Goal: Book appointment/travel/reservation

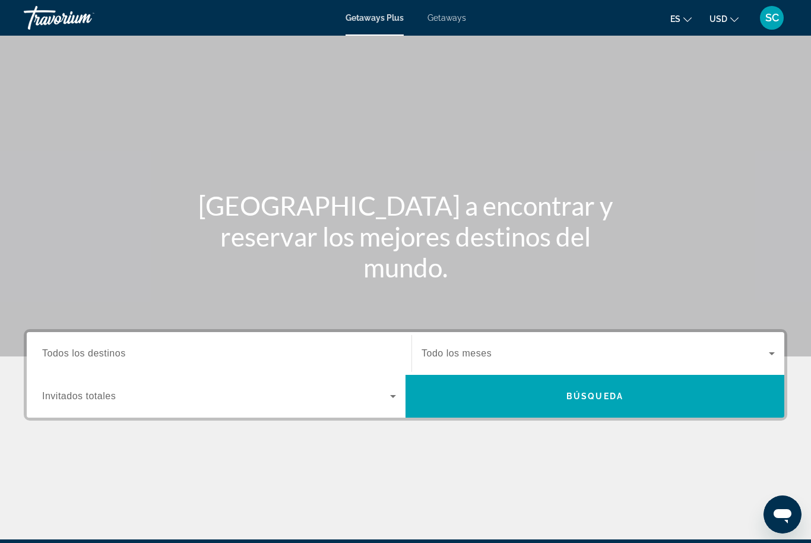
click at [387, 397] on icon "Search widget" at bounding box center [393, 396] width 14 height 14
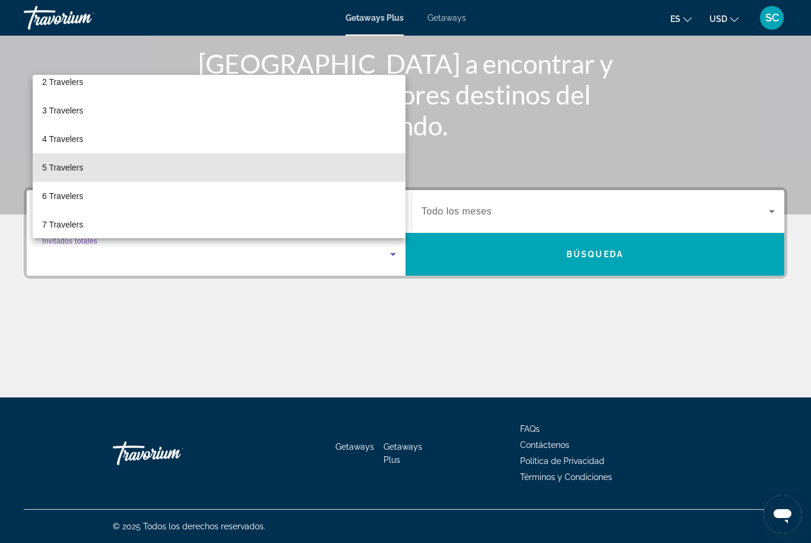
scroll to position [48, 0]
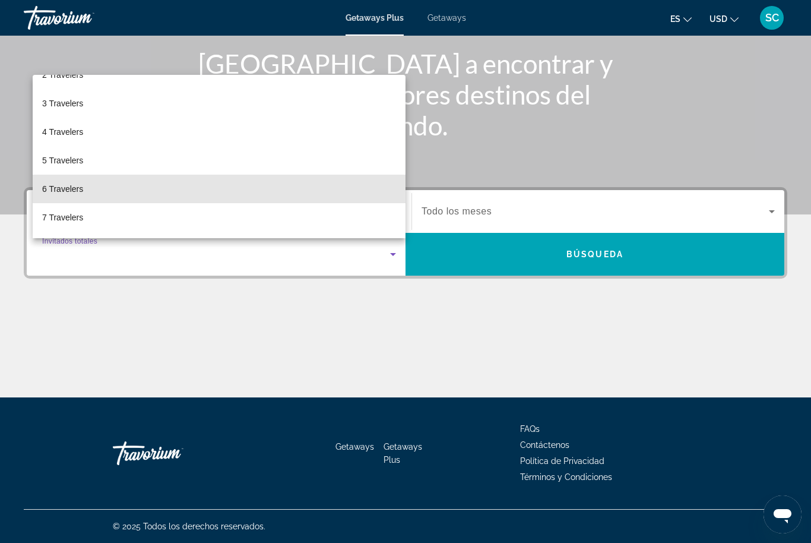
click at [86, 191] on mat-option "6 Travelers" at bounding box center [219, 189] width 373 height 29
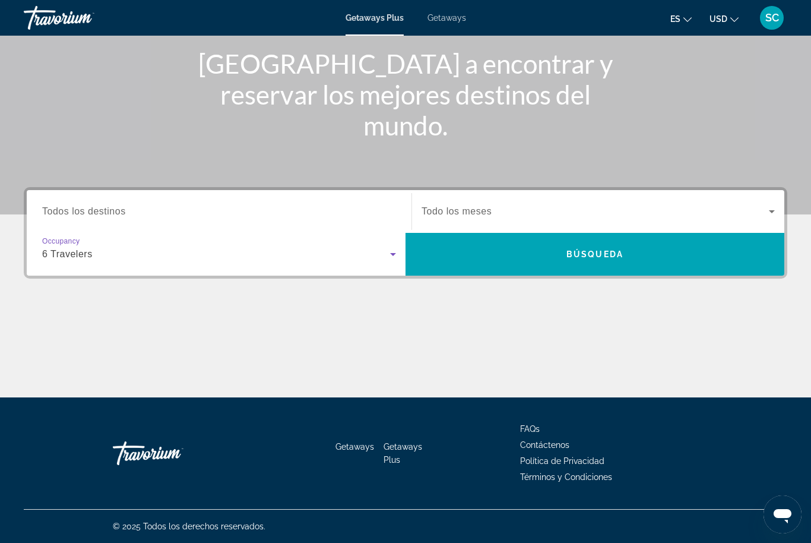
click at [160, 213] on input "Destination Todos los destinos" at bounding box center [219, 212] width 354 height 14
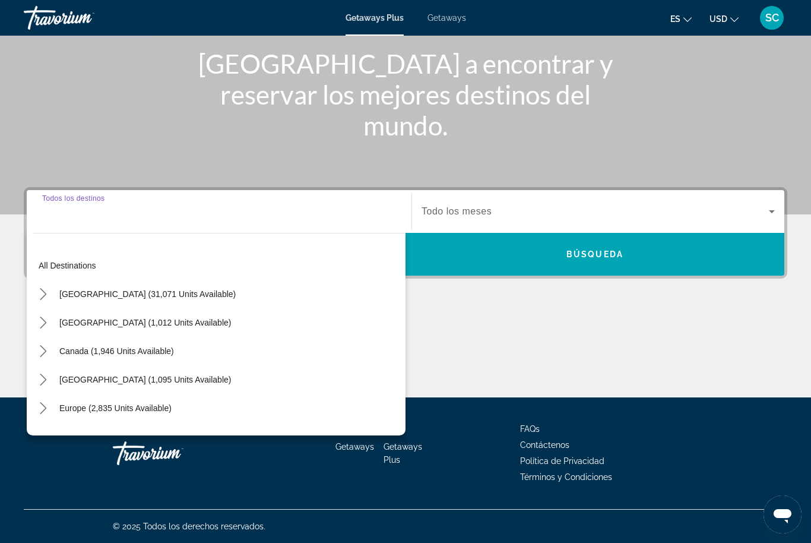
click at [153, 282] on span "Select destination: United States (31,071 units available)" at bounding box center [147, 294] width 188 height 29
type input "**********"
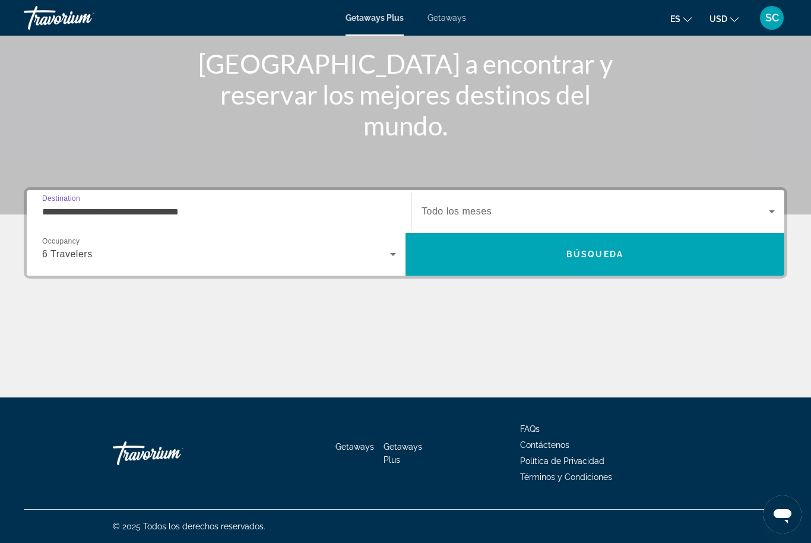
click at [617, 264] on span "Search" at bounding box center [595, 254] width 379 height 29
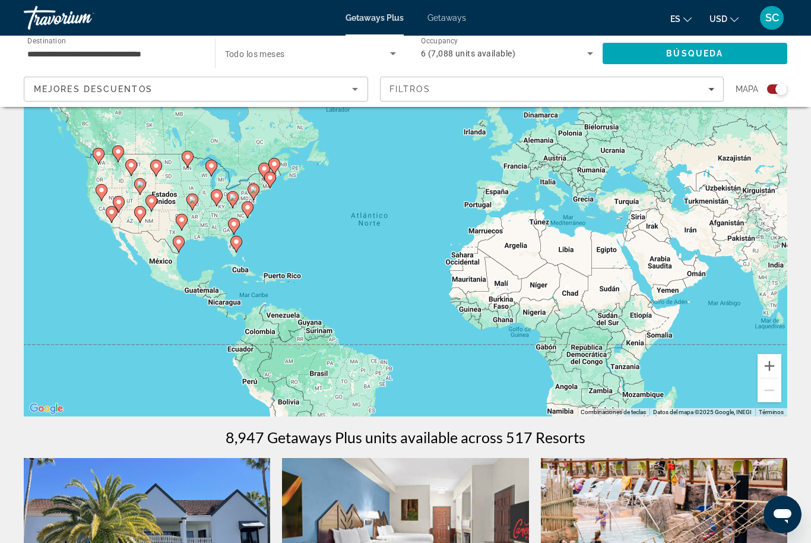
scroll to position [58, 0]
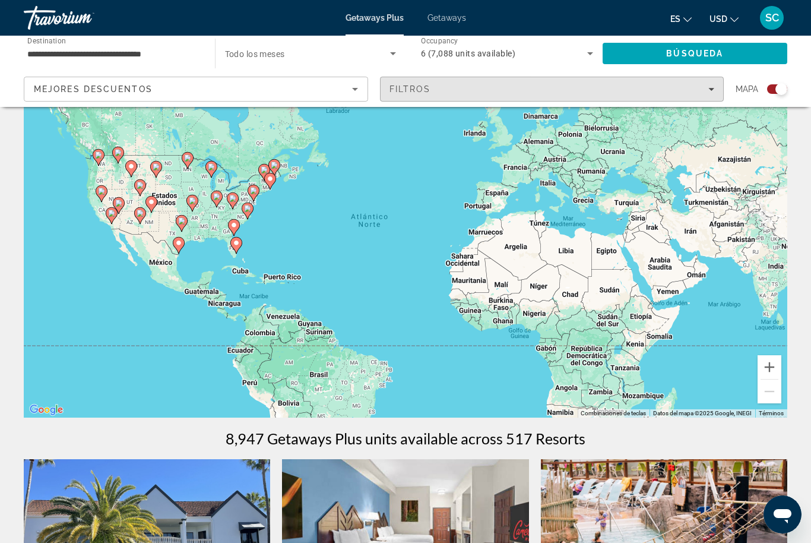
click at [706, 89] on div "Filtros" at bounding box center [552, 89] width 325 height 10
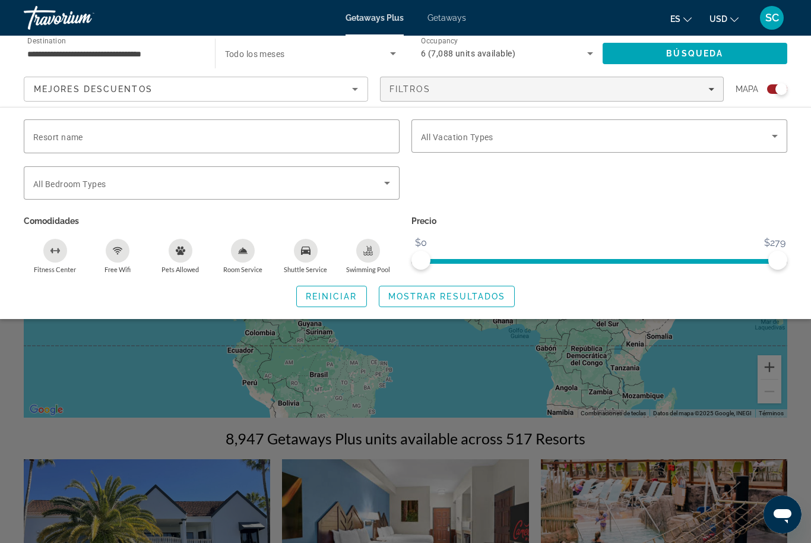
click at [155, 55] on input "**********" at bounding box center [113, 54] width 172 height 14
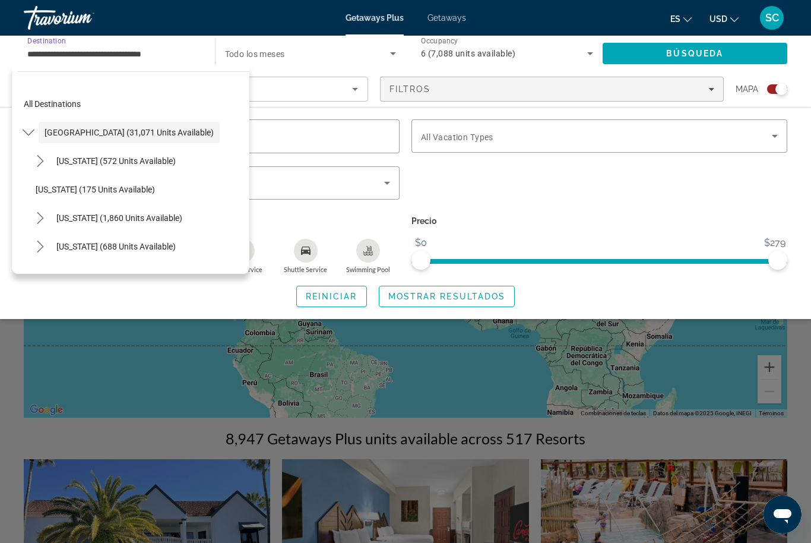
scroll to position [-1, 0]
click at [530, 198] on div "Search widget" at bounding box center [600, 189] width 388 height 46
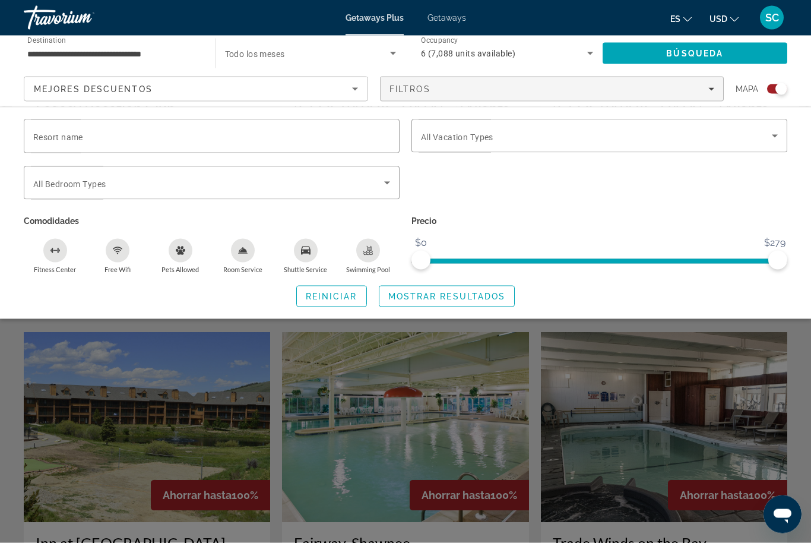
scroll to position [619, 0]
click at [695, 194] on div "Search widget" at bounding box center [600, 189] width 388 height 46
click at [549, 18] on div "es English Español Français Italiano Português русский USD USD ($) MXN (Mex$) C…" at bounding box center [633, 17] width 310 height 25
click at [512, 23] on div "es English Español Français Italiano Português русский USD USD ($) MXN (Mex$) C…" at bounding box center [633, 17] width 310 height 25
click at [450, 22] on span "Getaways" at bounding box center [447, 18] width 39 height 10
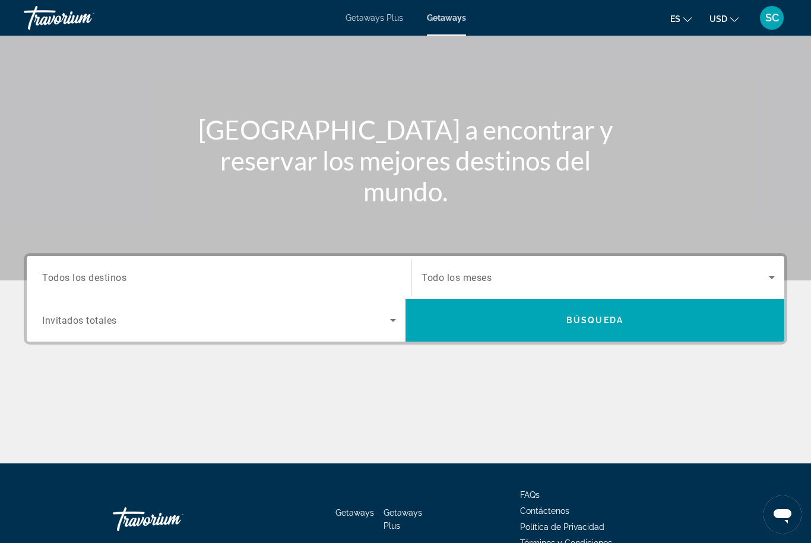
scroll to position [103, 0]
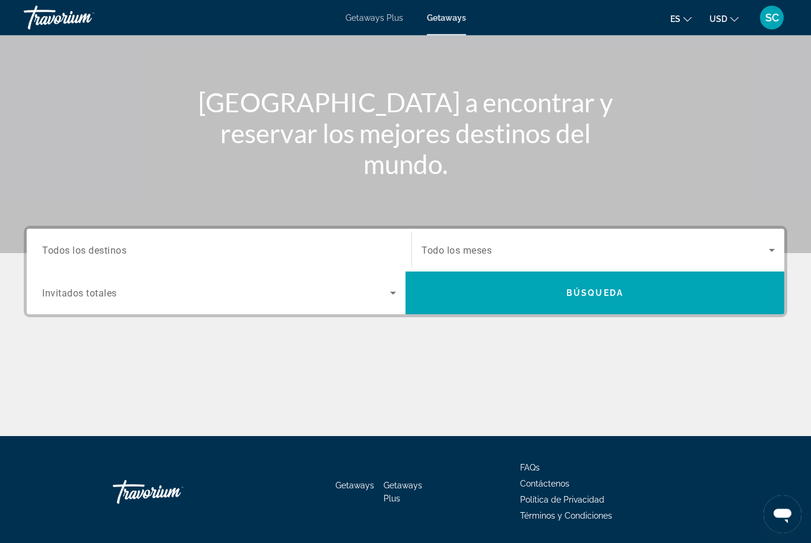
click at [736, 17] on icon "Change currency" at bounding box center [735, 19] width 8 height 8
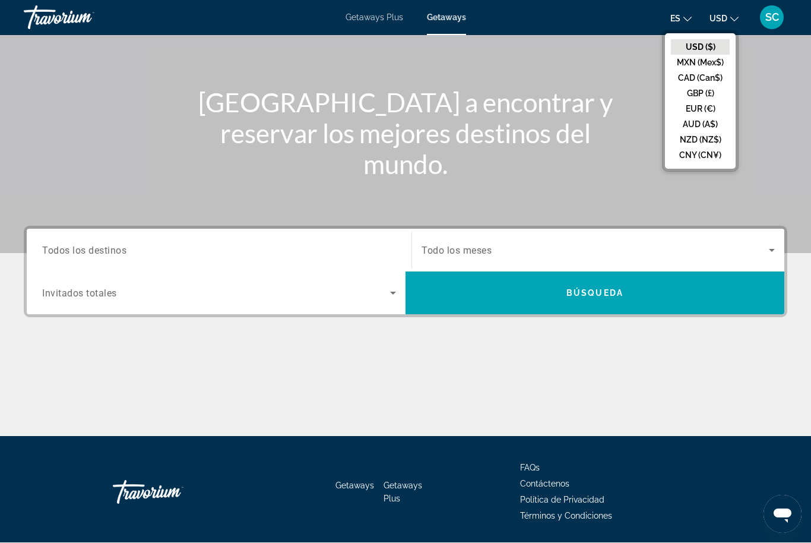
click at [713, 108] on button "EUR (€)" at bounding box center [700, 109] width 59 height 15
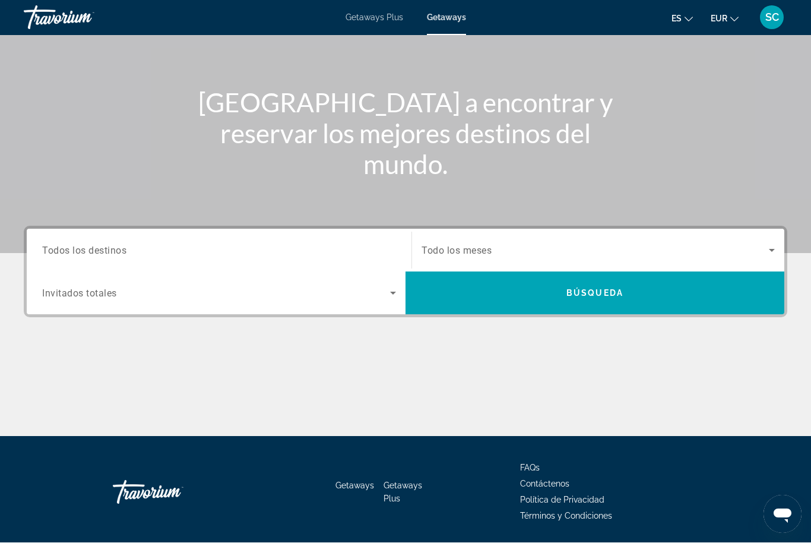
click at [127, 244] on input "Destination Todos los destinos" at bounding box center [219, 251] width 354 height 14
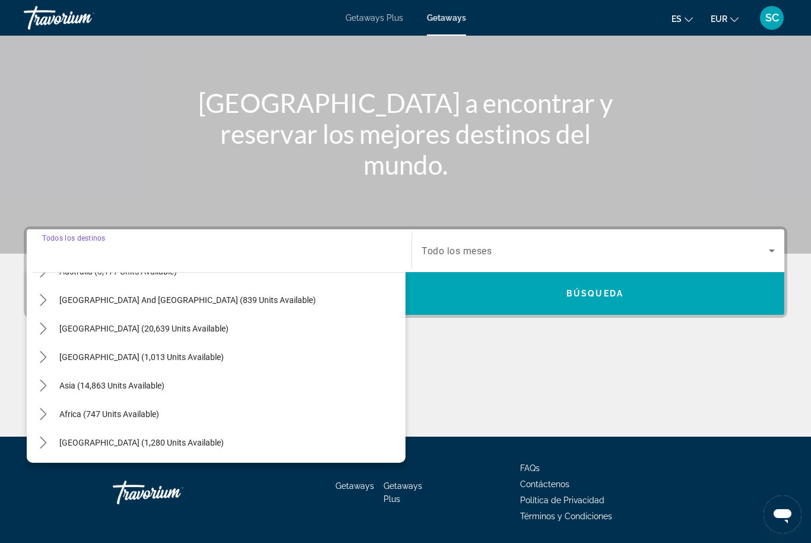
scroll to position [192, 0]
click at [168, 363] on span "Select destination: Central America (1,013 units available)" at bounding box center [229, 357] width 352 height 29
type input "**********"
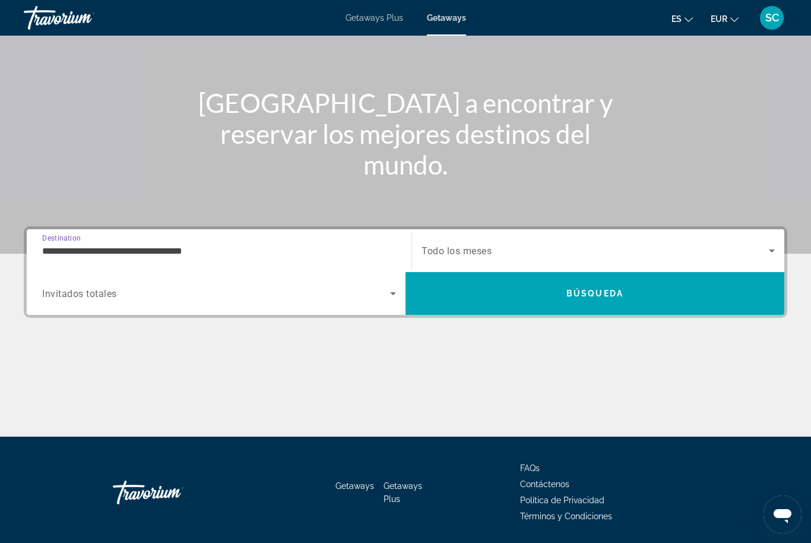
click at [390, 293] on icon "Search widget" at bounding box center [393, 293] width 14 height 14
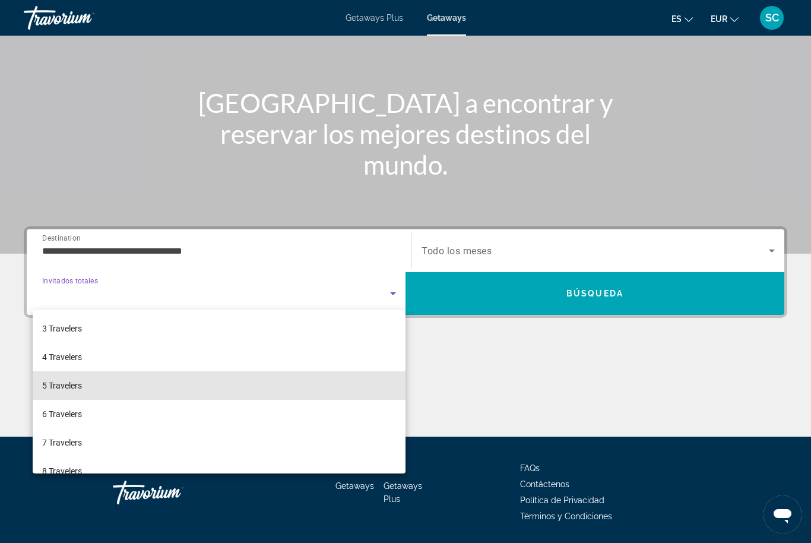
scroll to position [59, 0]
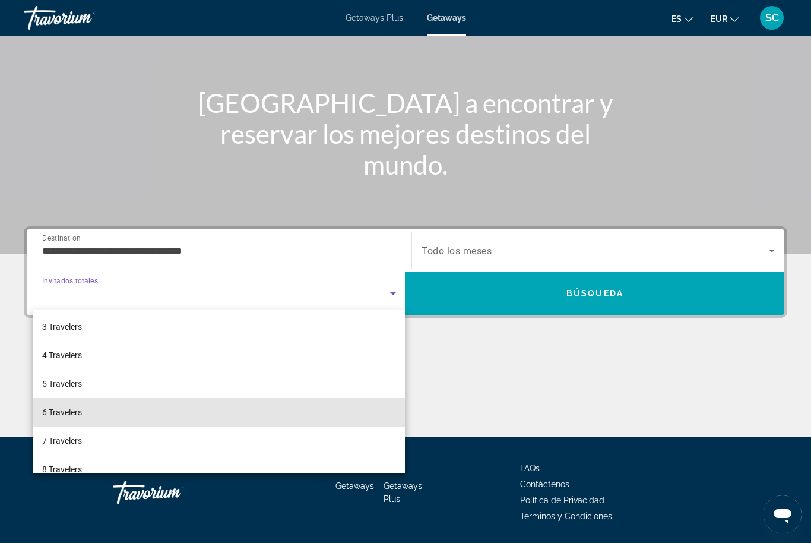
click at [85, 409] on mat-option "6 Travelers" at bounding box center [219, 412] width 373 height 29
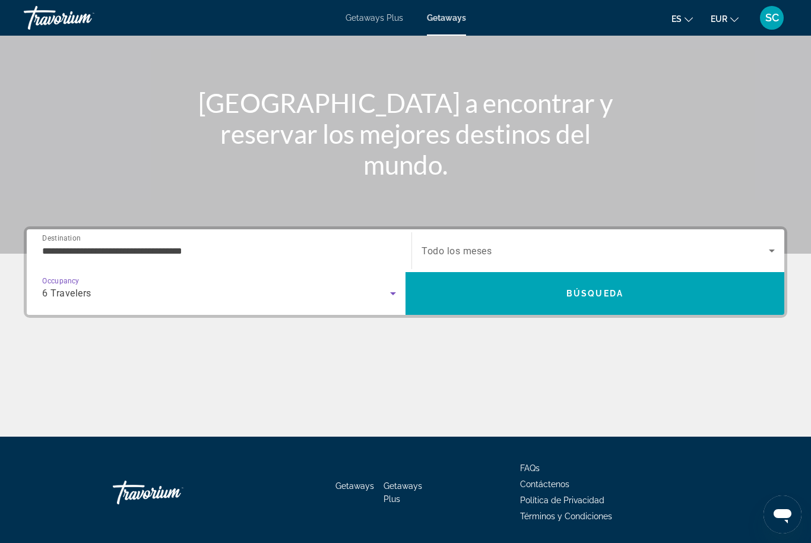
click at [592, 292] on span "Búsqueda" at bounding box center [595, 294] width 57 height 10
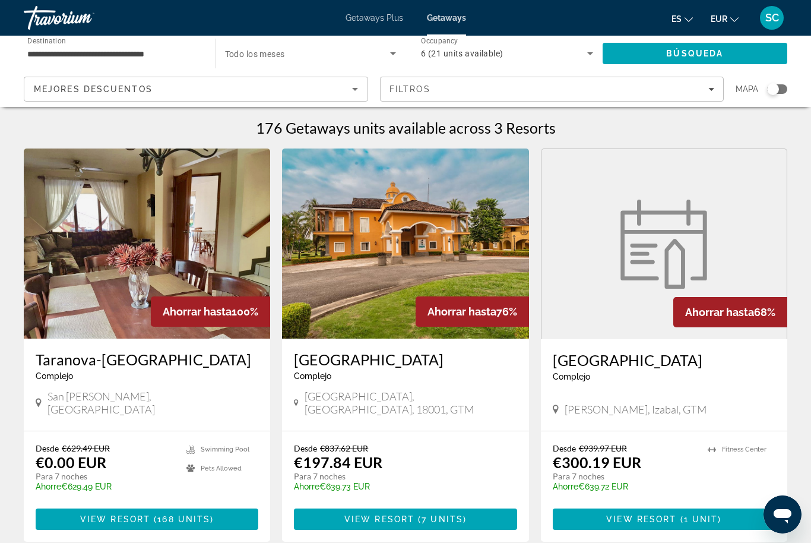
click at [191, 290] on img "Main content" at bounding box center [147, 243] width 246 height 190
click at [162, 514] on span "168 units" at bounding box center [183, 519] width 53 height 10
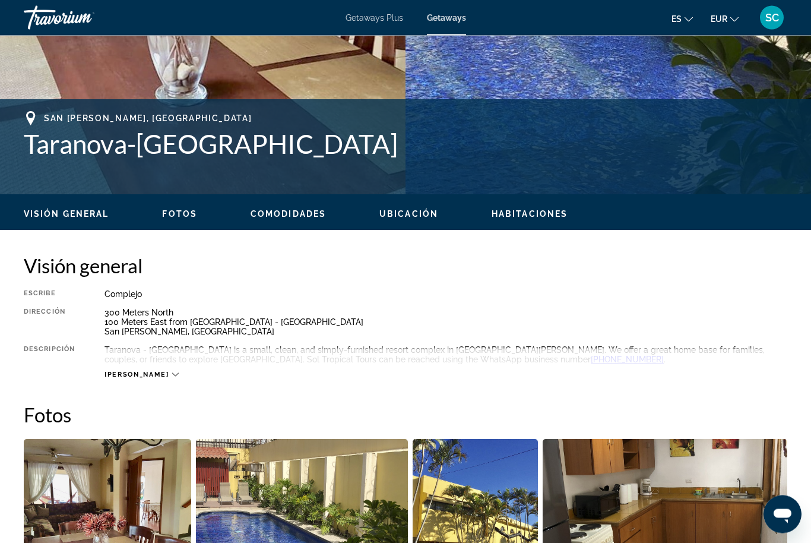
scroll to position [407, 0]
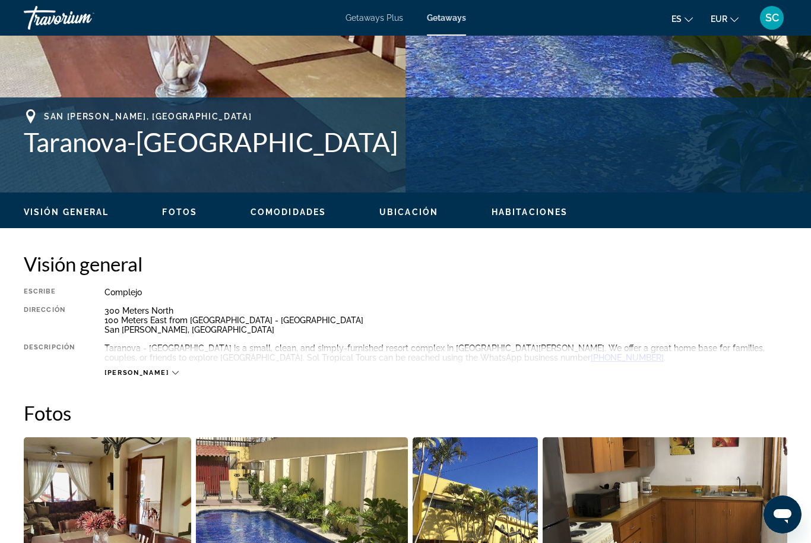
click at [172, 372] on icon "Main content" at bounding box center [175, 372] width 7 height 7
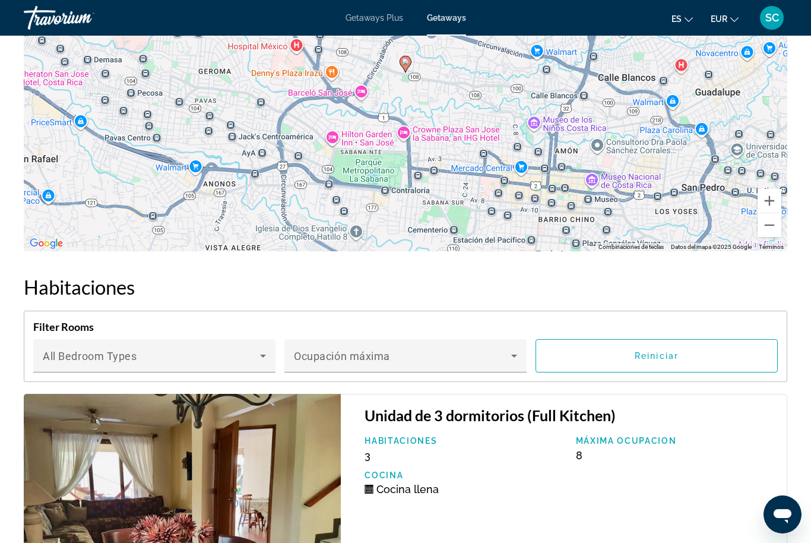
scroll to position [1898, 0]
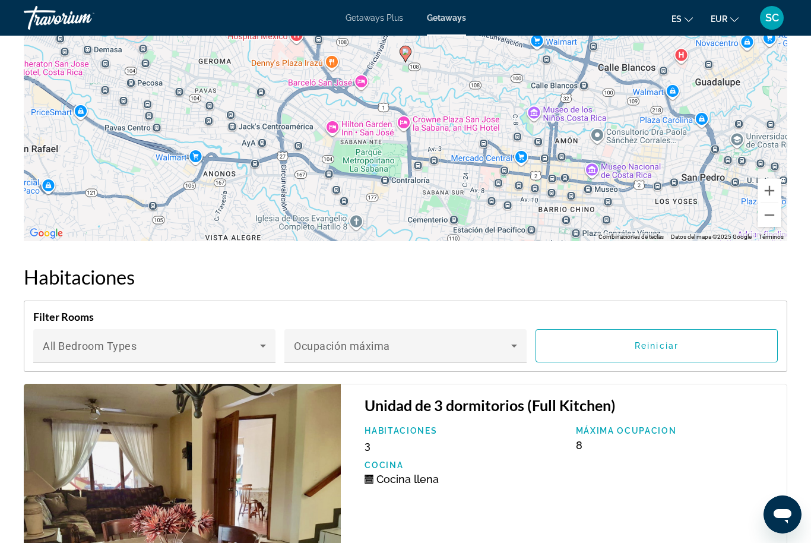
click at [504, 343] on span "Main content" at bounding box center [402, 350] width 217 height 14
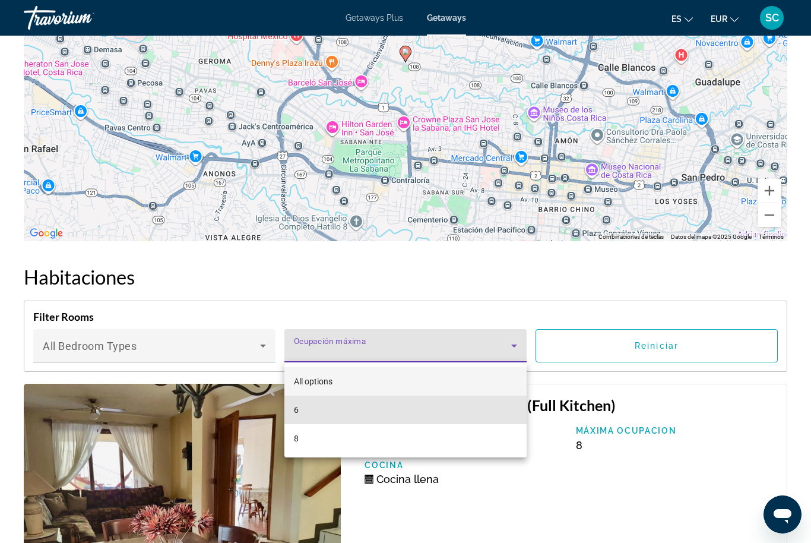
click at [314, 412] on mat-option "6" at bounding box center [405, 410] width 242 height 29
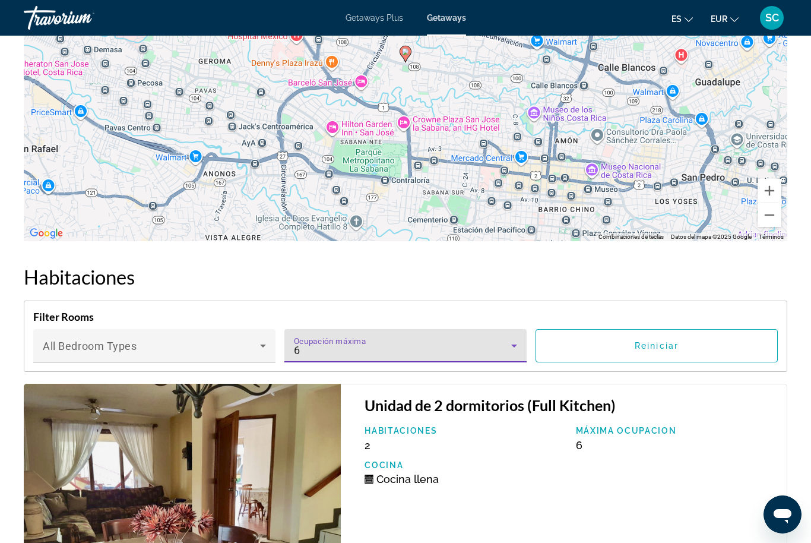
click at [261, 351] on icon "Main content" at bounding box center [263, 346] width 14 height 14
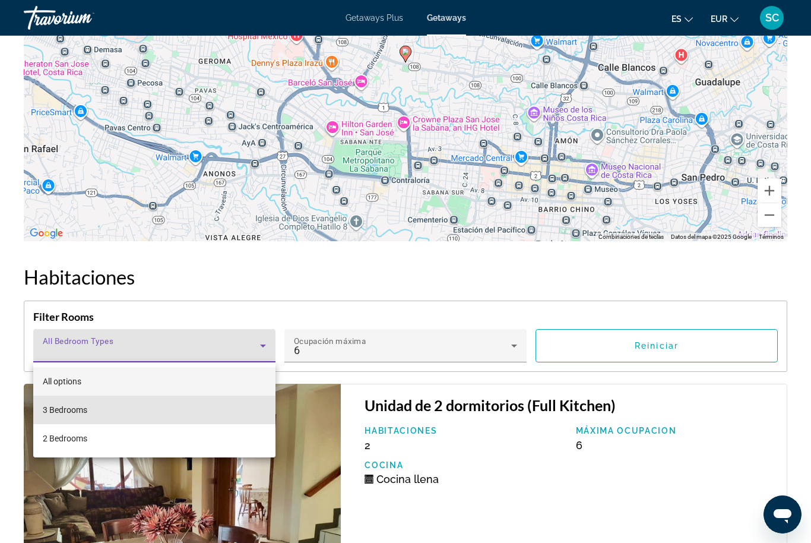
click at [85, 410] on span "3 Bedrooms" at bounding box center [65, 410] width 45 height 14
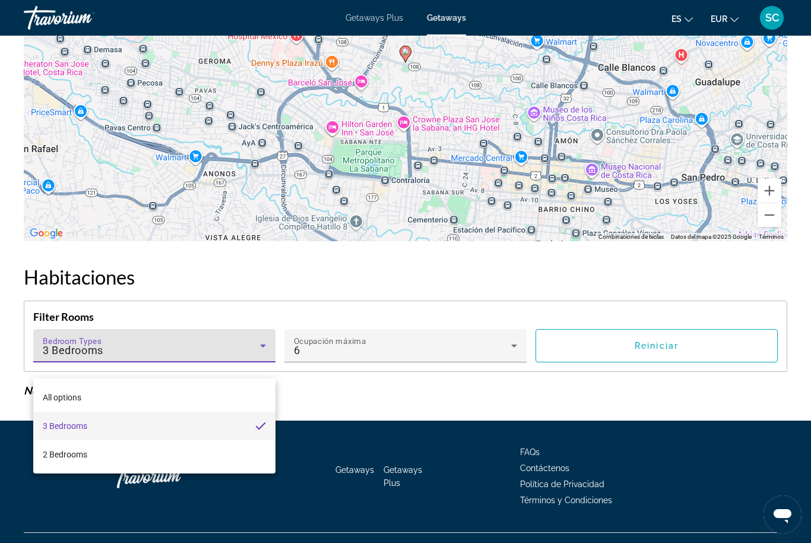
scroll to position [1882, 0]
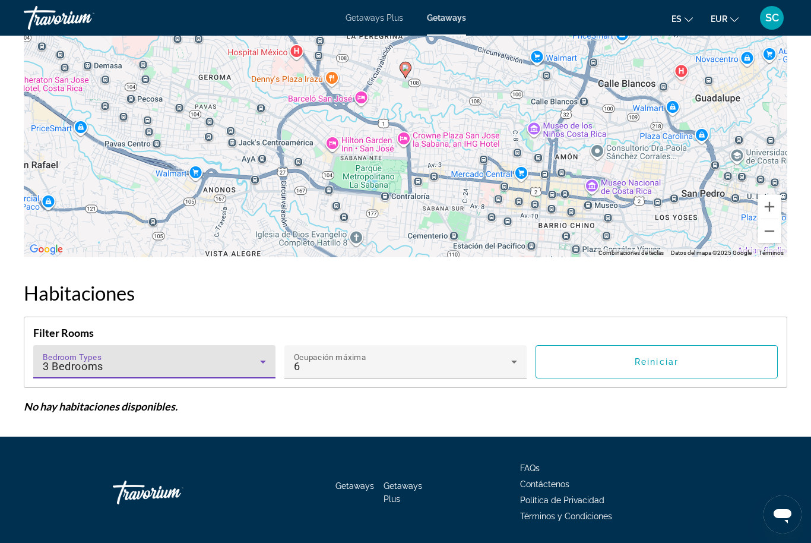
click at [661, 358] on span "Reiniciar" at bounding box center [657, 362] width 44 height 10
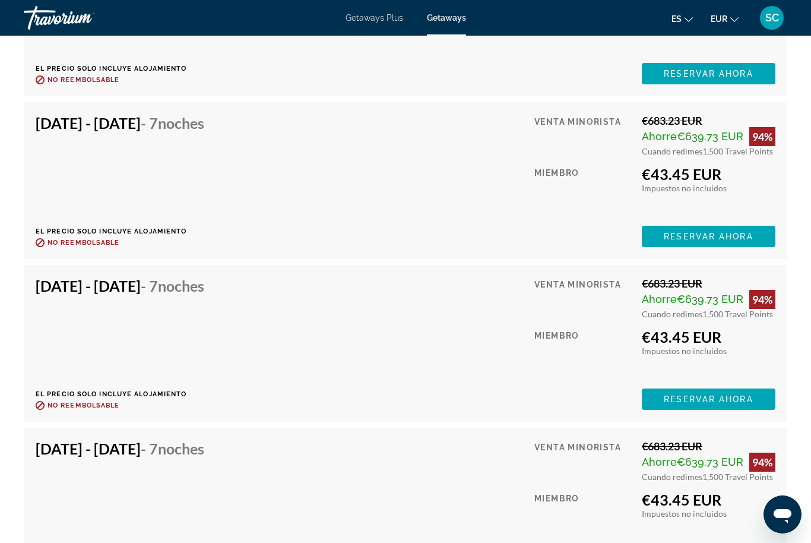
scroll to position [5846, 0]
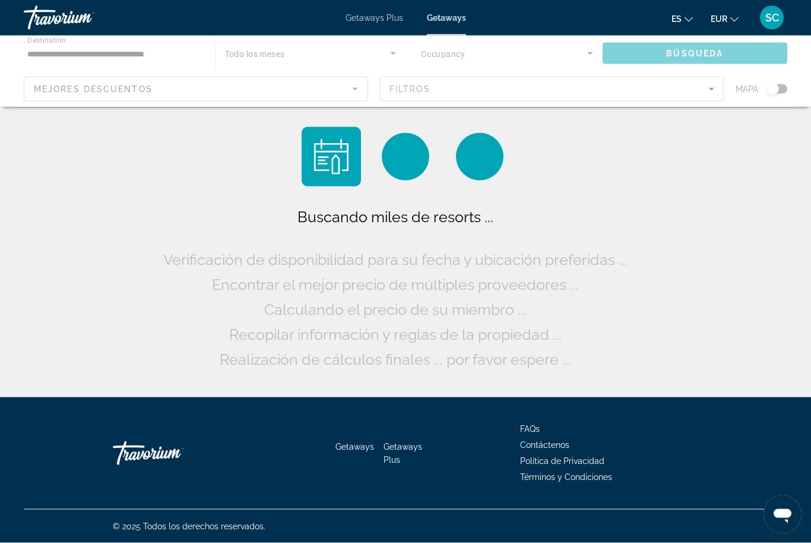
scroll to position [39, 0]
